Goal: Task Accomplishment & Management: Use online tool/utility

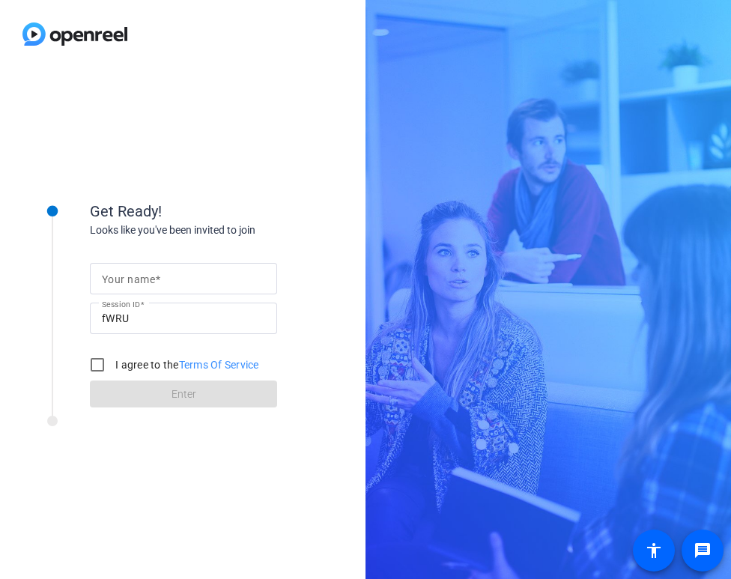
click at [174, 283] on input "Your name" at bounding box center [183, 278] width 163 height 18
type input "[PERSON_NAME]"
click at [171, 314] on input "fWRU" at bounding box center [183, 318] width 163 height 18
click at [96, 363] on input "I agree to the Terms Of Service" at bounding box center [97, 365] width 30 height 30
checkbox input "true"
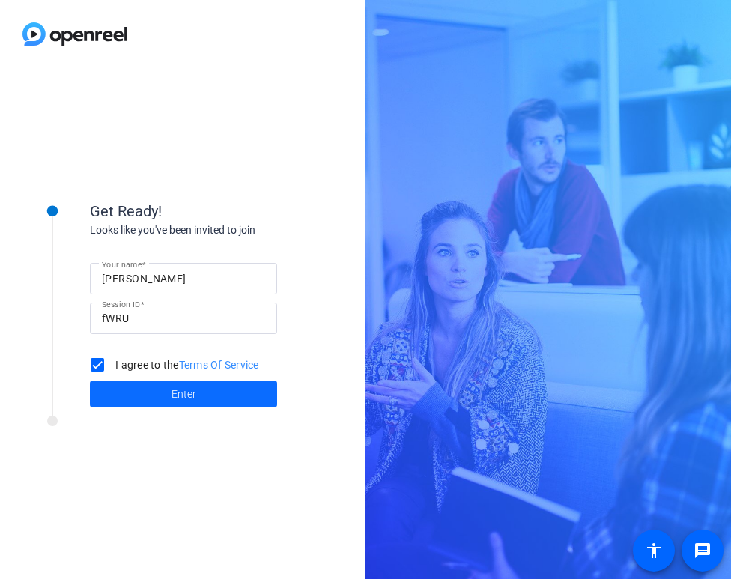
click at [167, 395] on span at bounding box center [183, 394] width 187 height 36
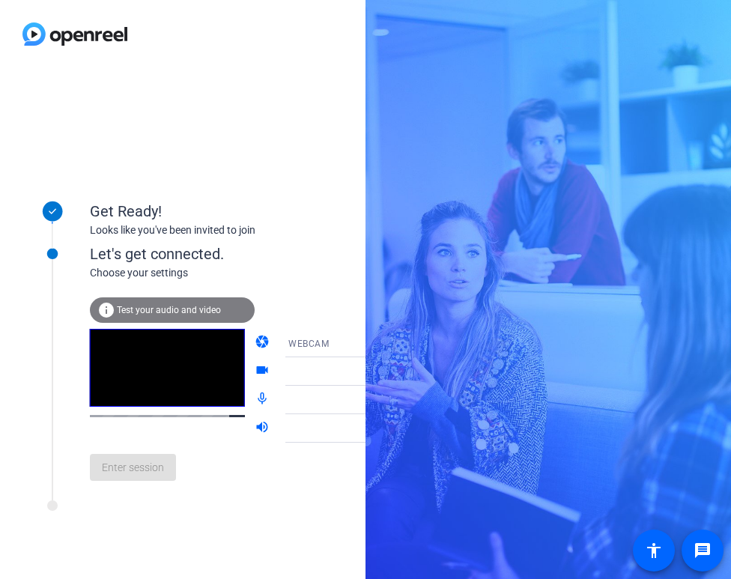
click at [174, 308] on span "Test your audio and video" at bounding box center [169, 310] width 104 height 10
click at [124, 481] on div "Enter session" at bounding box center [255, 466] width 330 height 49
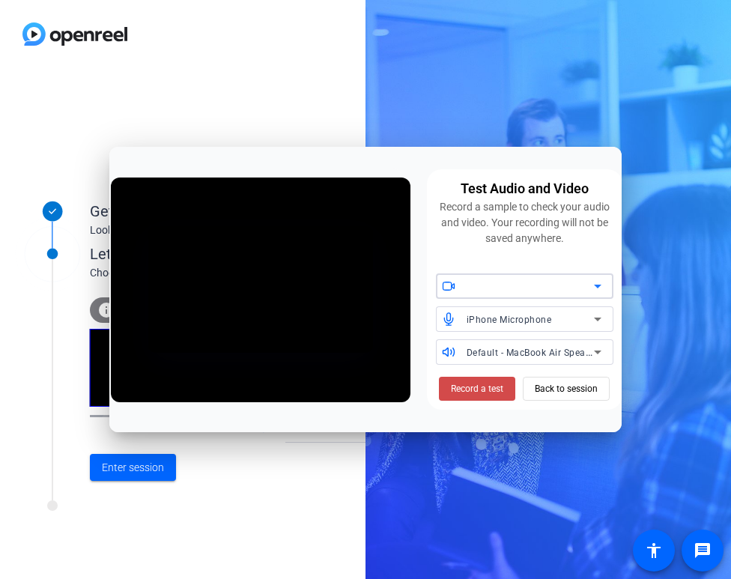
click at [490, 382] on span "Record a test" at bounding box center [477, 388] width 52 height 13
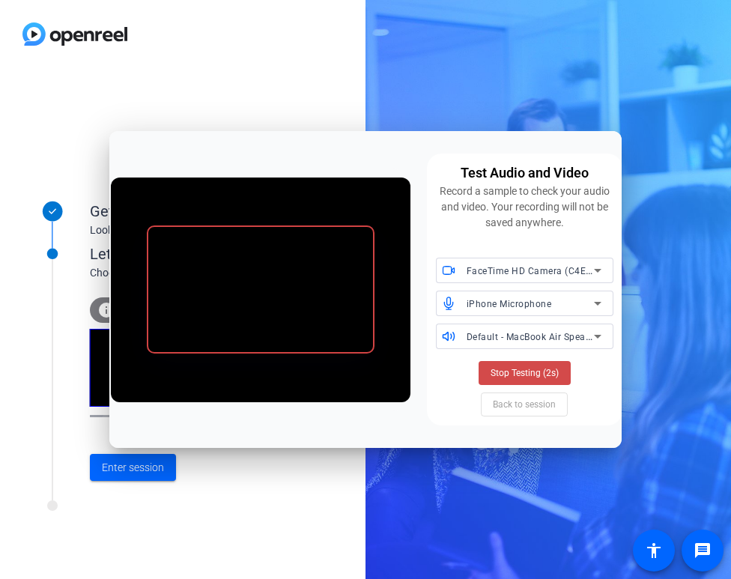
click at [532, 371] on span "Stop Testing (2s)" at bounding box center [524, 372] width 68 height 13
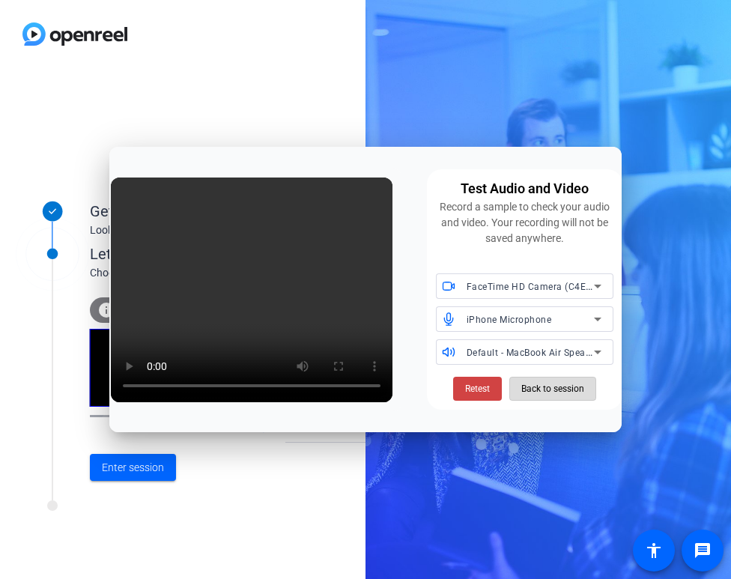
click at [549, 390] on span "Back to session" at bounding box center [552, 388] width 63 height 28
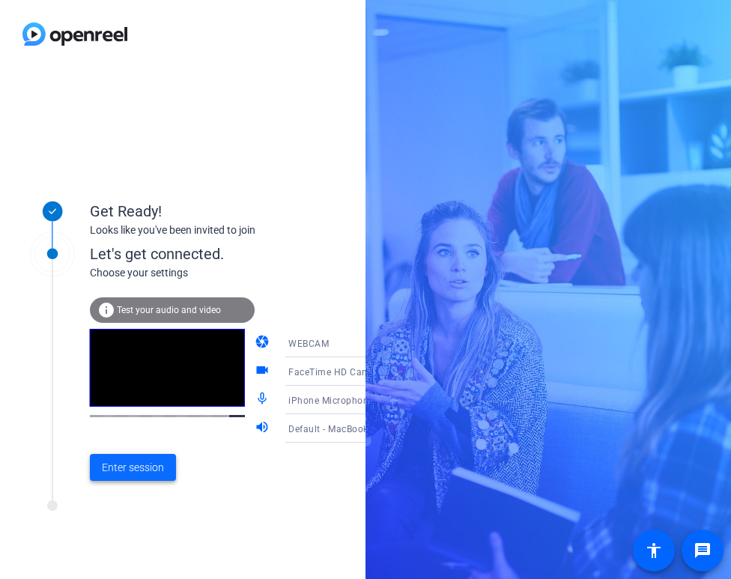
click at [143, 466] on span "Enter session" at bounding box center [133, 468] width 62 height 16
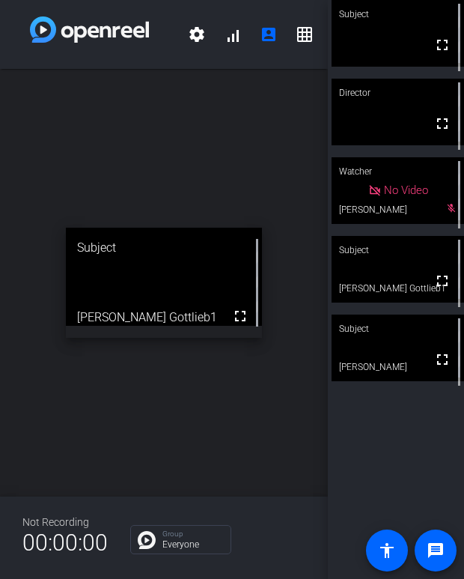
click at [371, 439] on div "Subject fullscreen Director fullscreen Watcher No Video [PERSON_NAME] mic_off_o…" at bounding box center [396, 289] width 136 height 579
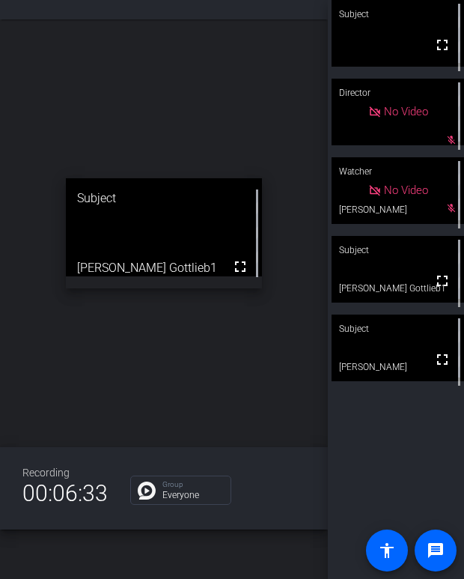
scroll to position [59, 0]
